Goal: Task Accomplishment & Management: Complete application form

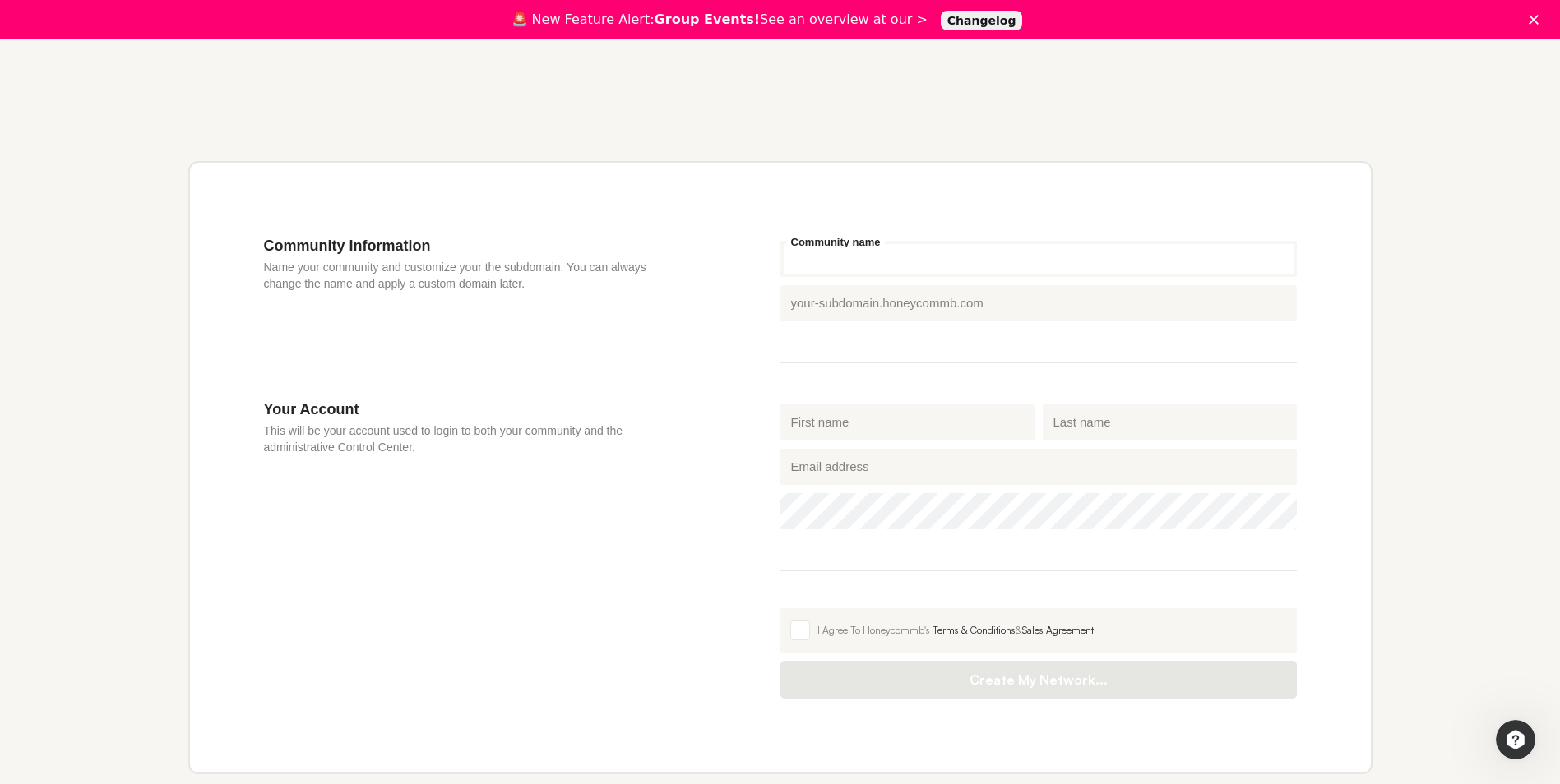
click at [845, 262] on input "Community name" at bounding box center [1038, 259] width 517 height 36
type input "T"
type input "B"
type input "UrbanConnect"
click at [1093, 227] on div "Community Information Name your community and customize your the subdomain. You…" at bounding box center [780, 467] width 1184 height 613
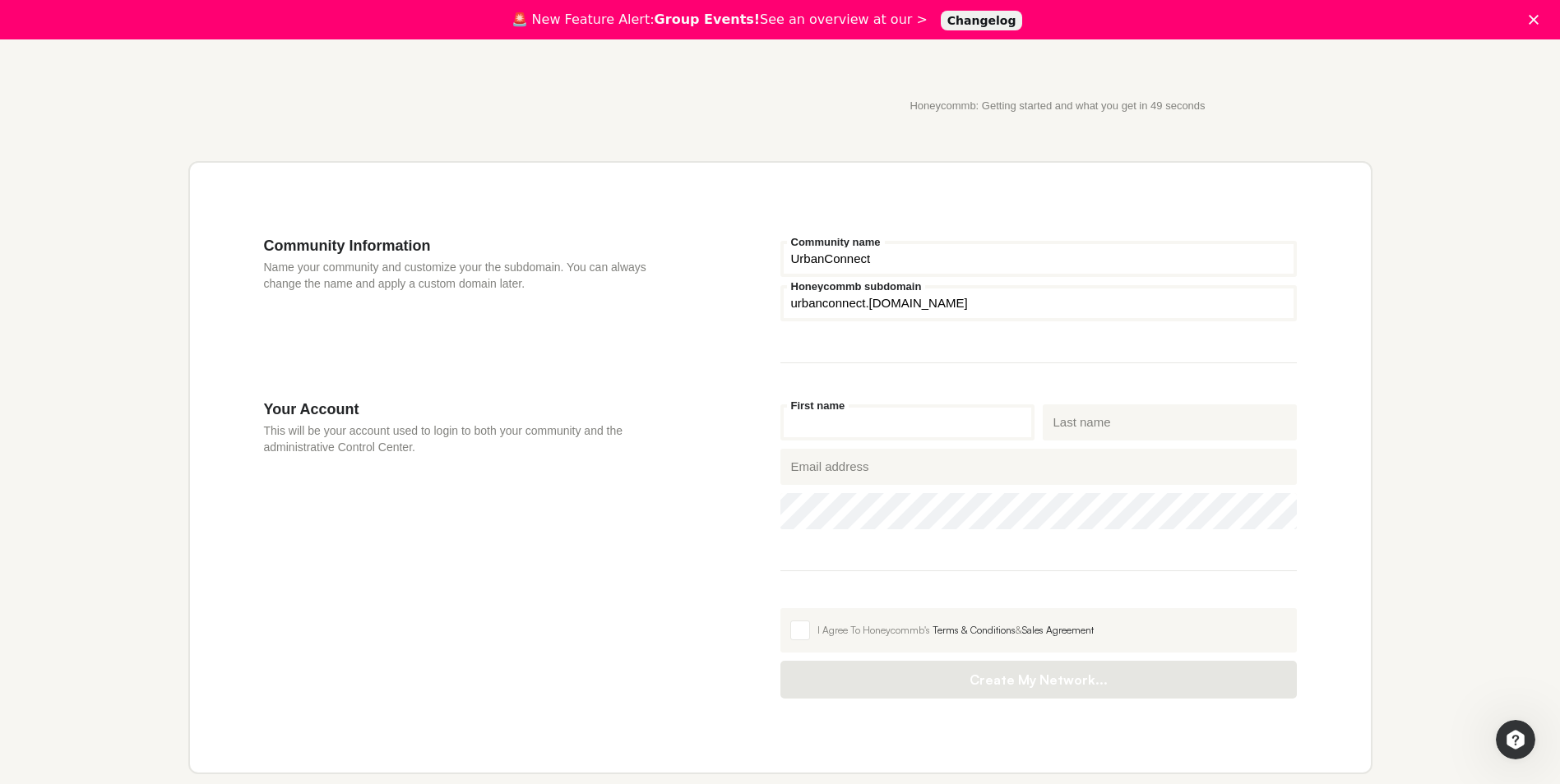
click at [826, 444] on div "First name" at bounding box center [907, 423] width 263 height 45
type input "Amichia"
type input "Corcher"
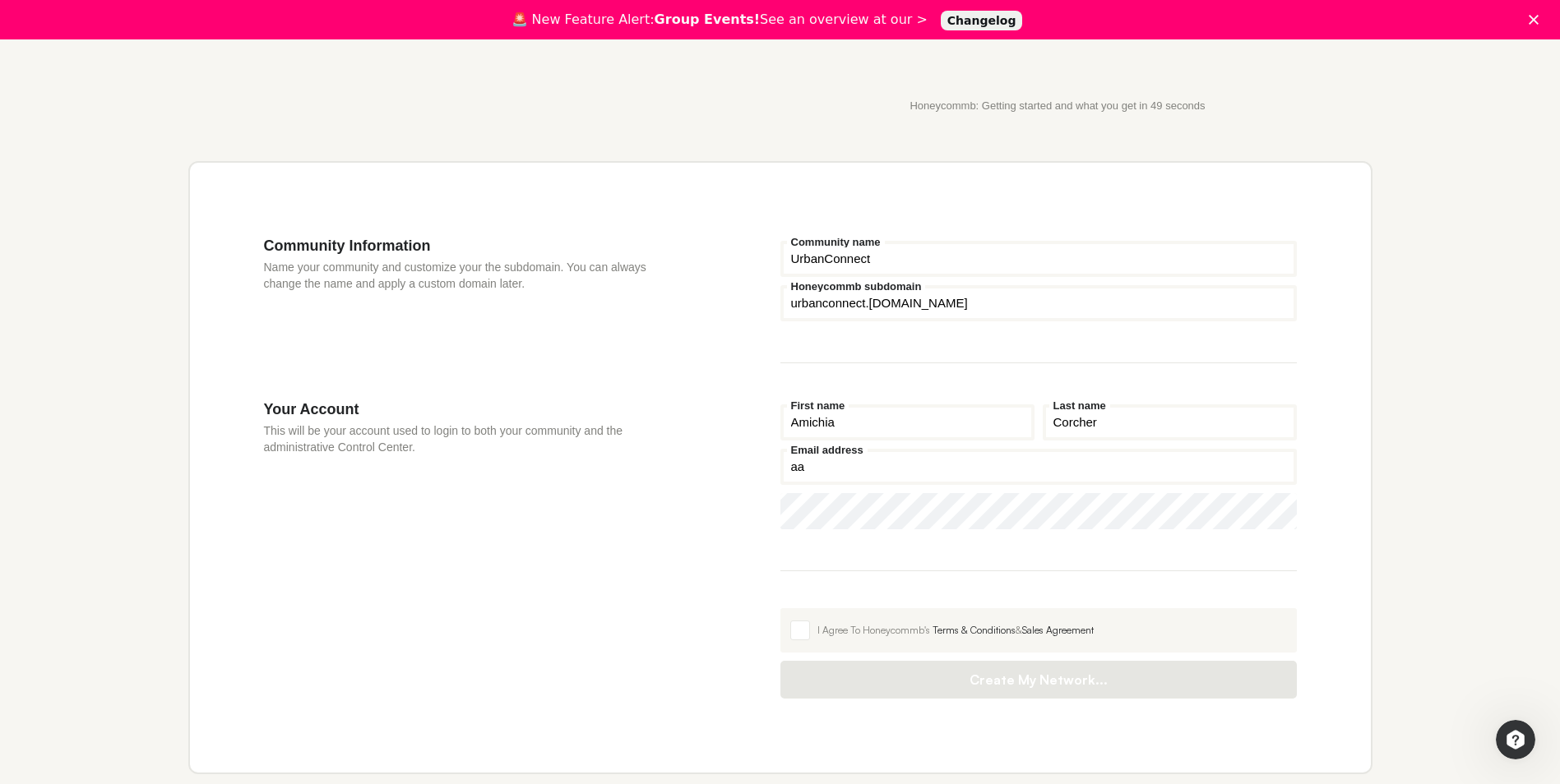
type input "a"
type input "[EMAIL_ADDRESS][DOMAIN_NAME]"
click at [1260, 515] on icon "Show password" at bounding box center [1272, 511] width 25 height 11
click at [1272, 507] on button "Show password" at bounding box center [1272, 512] width 25 height 25
click at [801, 636] on span at bounding box center [800, 630] width 20 height 20
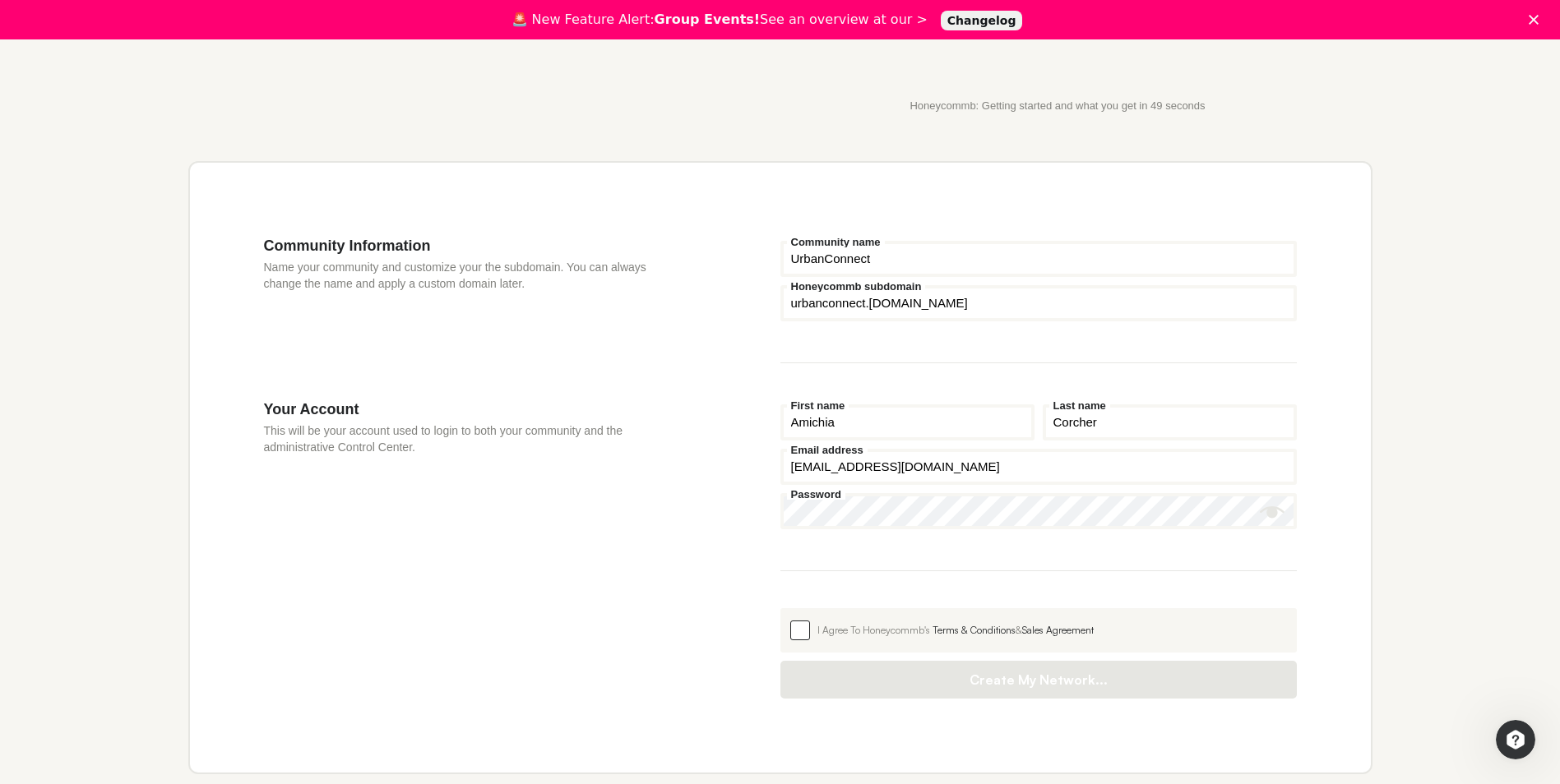
click at [780, 608] on input "I Agree To Honeycommb's Terms & Conditions & Sales Agreement" at bounding box center [780, 608] width 0 height 0
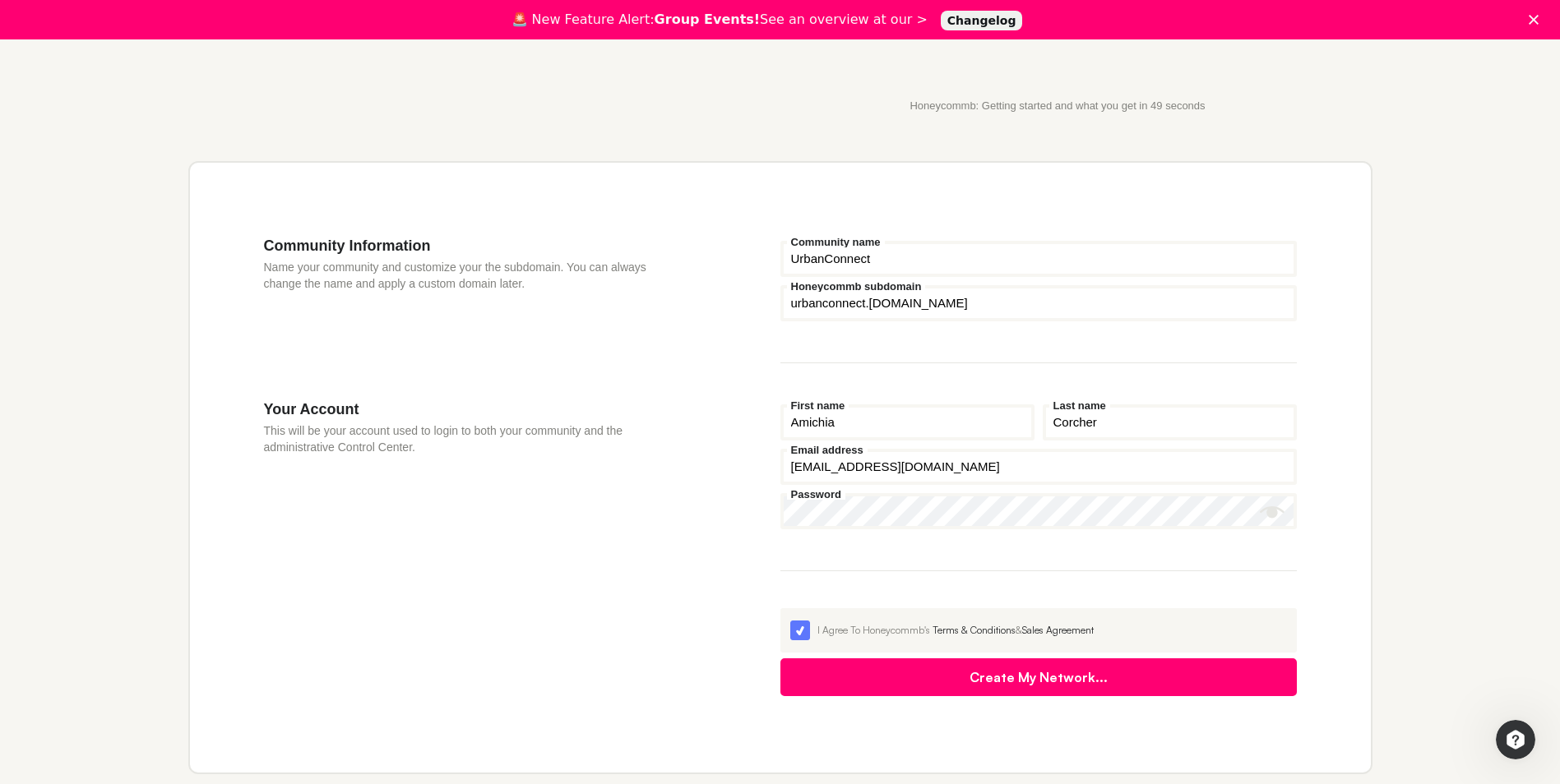
click at [913, 693] on button "Create My Network..." at bounding box center [1038, 677] width 517 height 38
